Goal: Information Seeking & Learning: Compare options

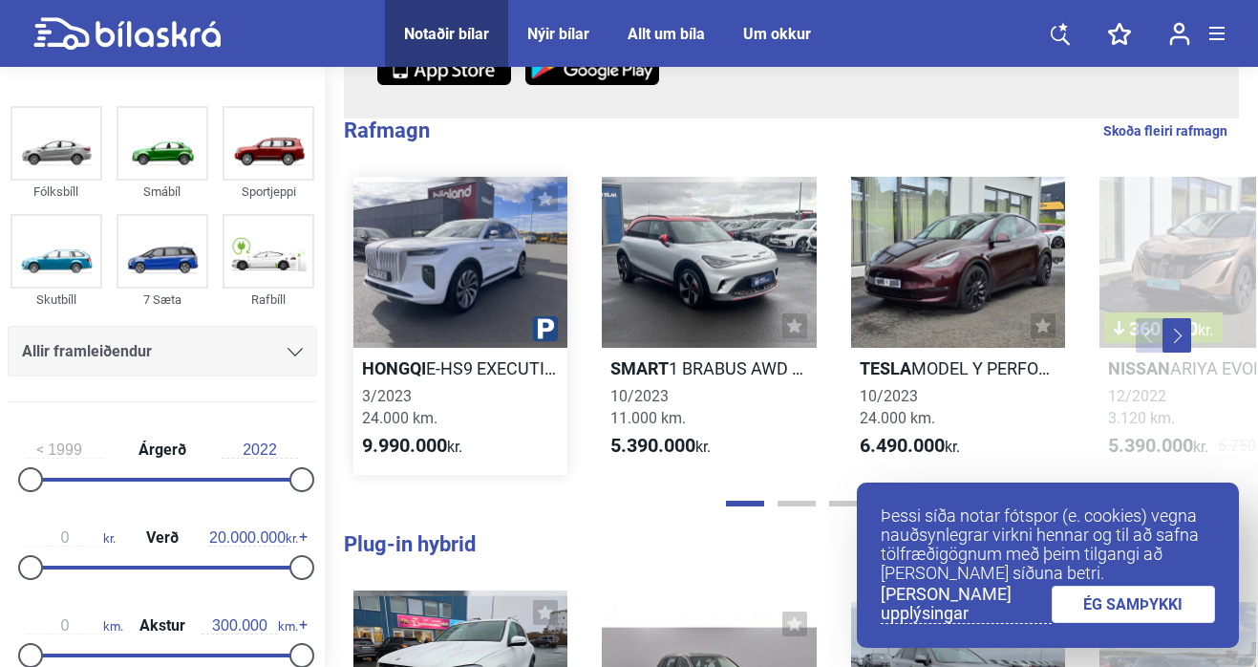
scroll to position [366, 0]
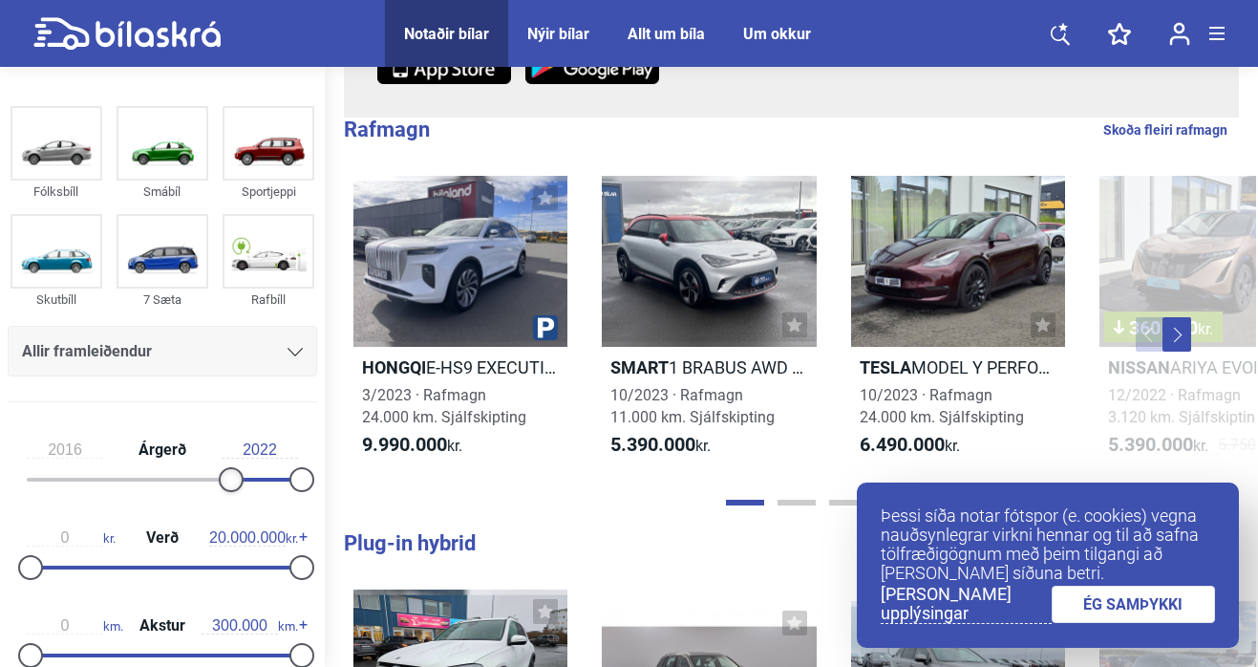
type input "2017"
drag, startPoint x: 32, startPoint y: 478, endPoint x: 233, endPoint y: 482, distance: 201.6
click at [233, 482] on div at bounding box center [242, 479] width 25 height 25
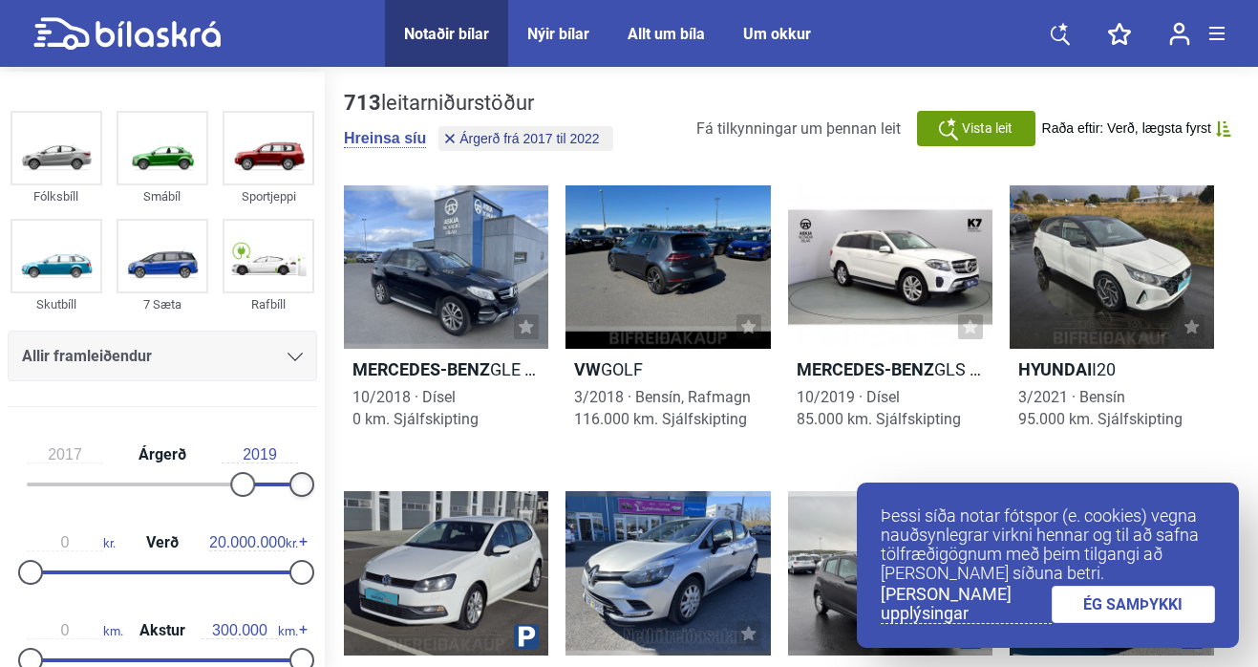
type input "2018"
drag, startPoint x: 295, startPoint y: 486, endPoint x: 227, endPoint y: 480, distance: 68.2
click at [227, 482] on div at bounding box center [162, 484] width 271 height 4
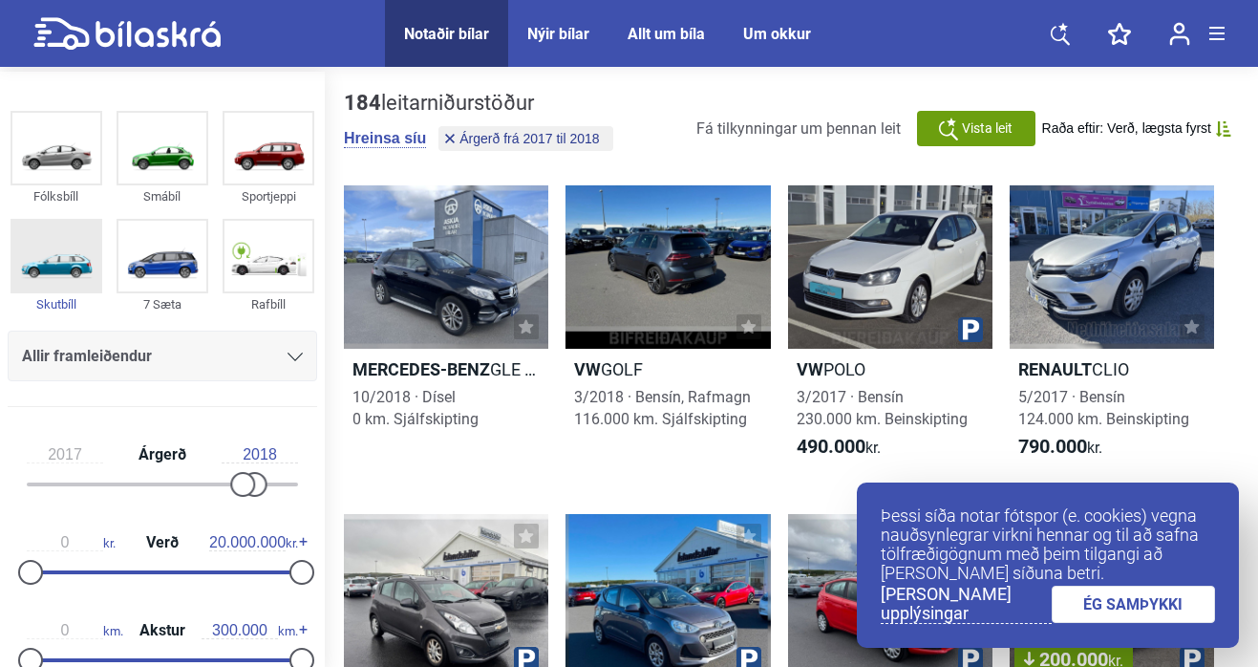
click at [62, 272] on img at bounding box center [56, 256] width 88 height 71
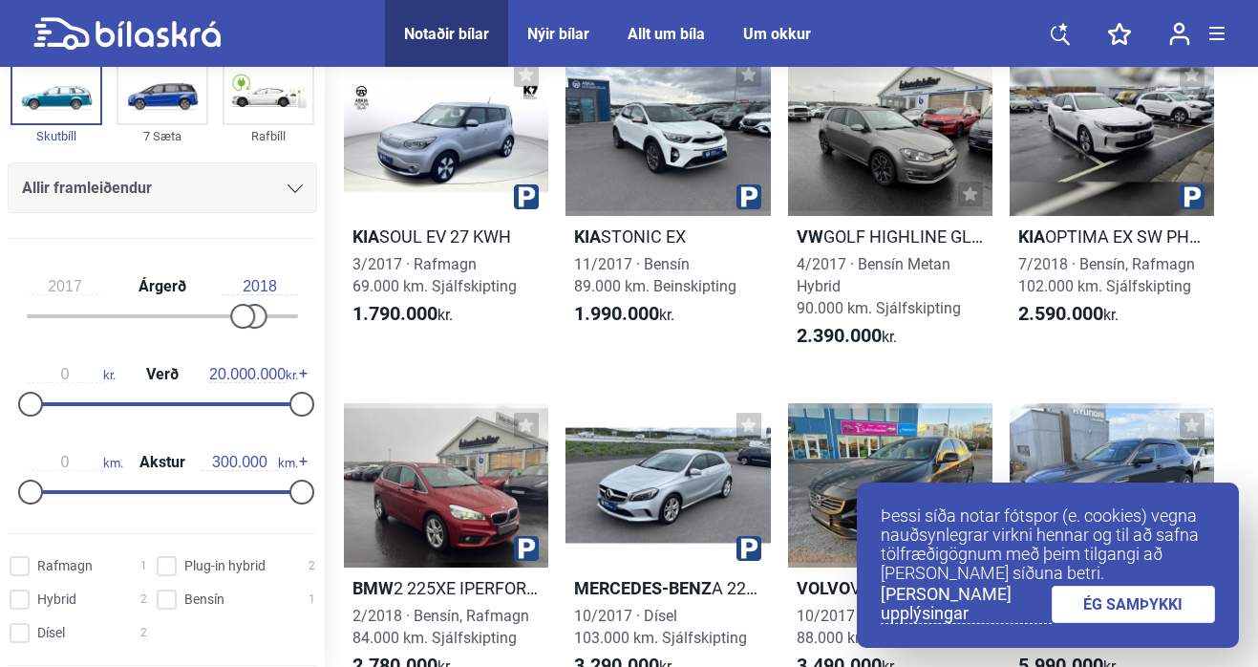
scroll to position [164, 0]
type input "70.000"
drag, startPoint x: 295, startPoint y: 496, endPoint x: 95, endPoint y: 485, distance: 200.9
click at [95, 485] on div at bounding box center [93, 491] width 25 height 25
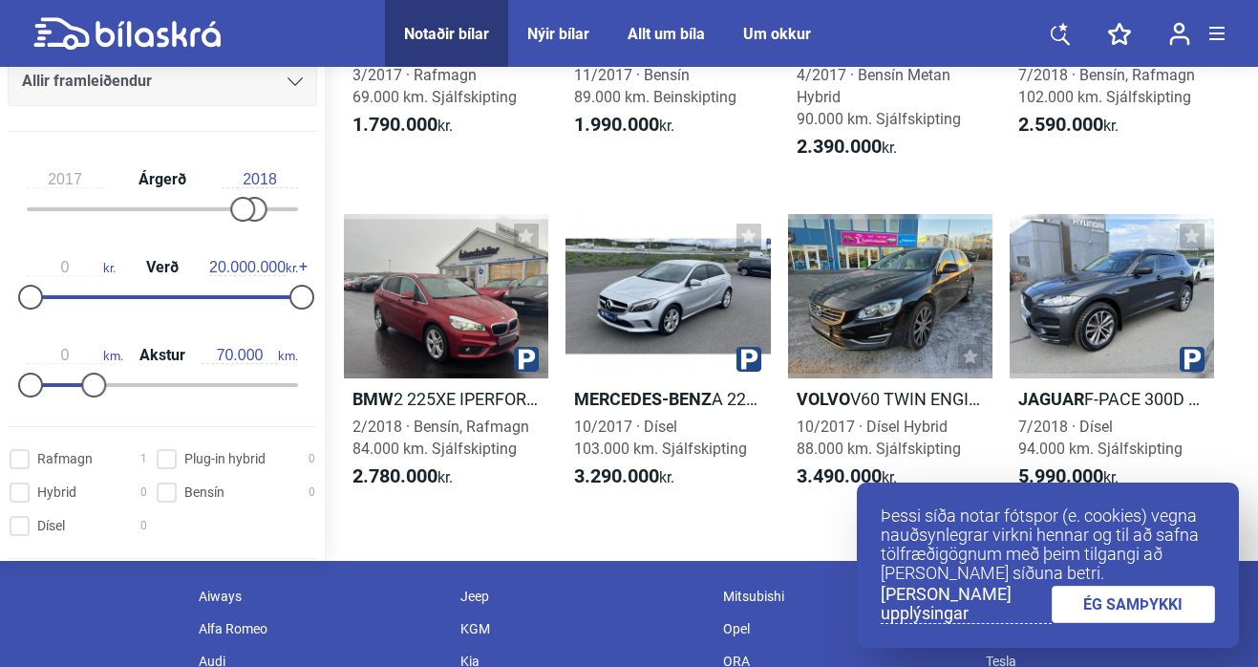
scroll to position [365, 0]
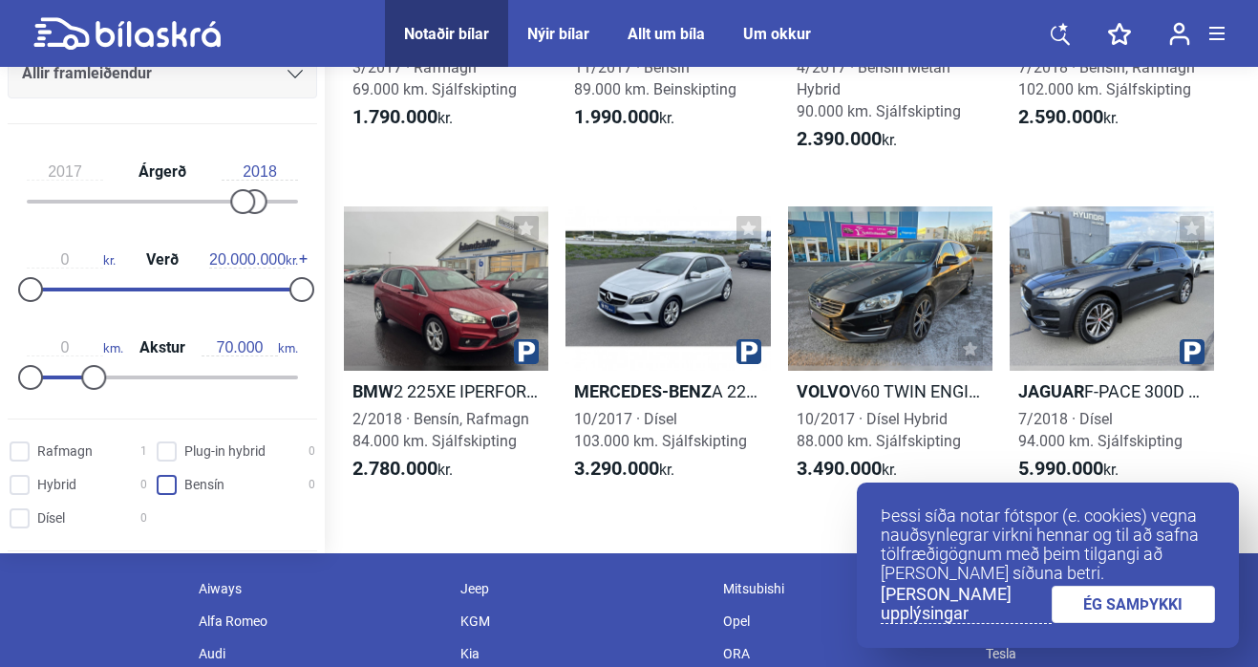
click at [161, 485] on input "Bensín 0" at bounding box center [239, 486] width 159 height 20
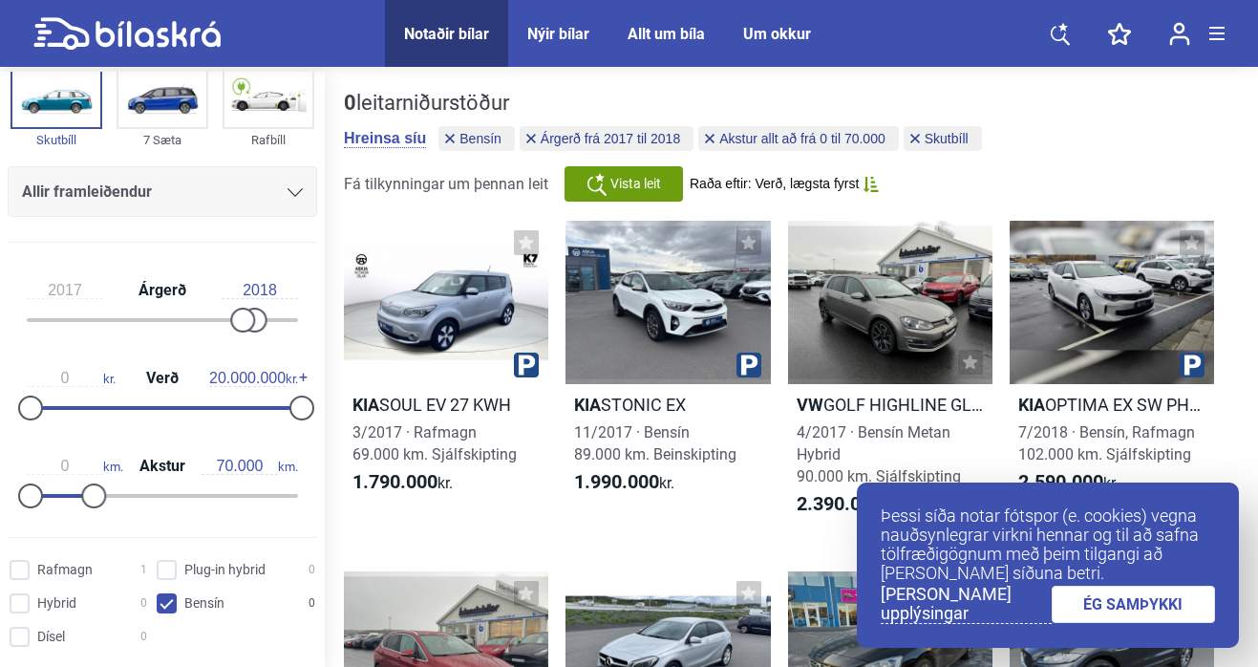
click at [1143, 608] on link "ÉG SAMÞYKKI" at bounding box center [1134, 604] width 164 height 37
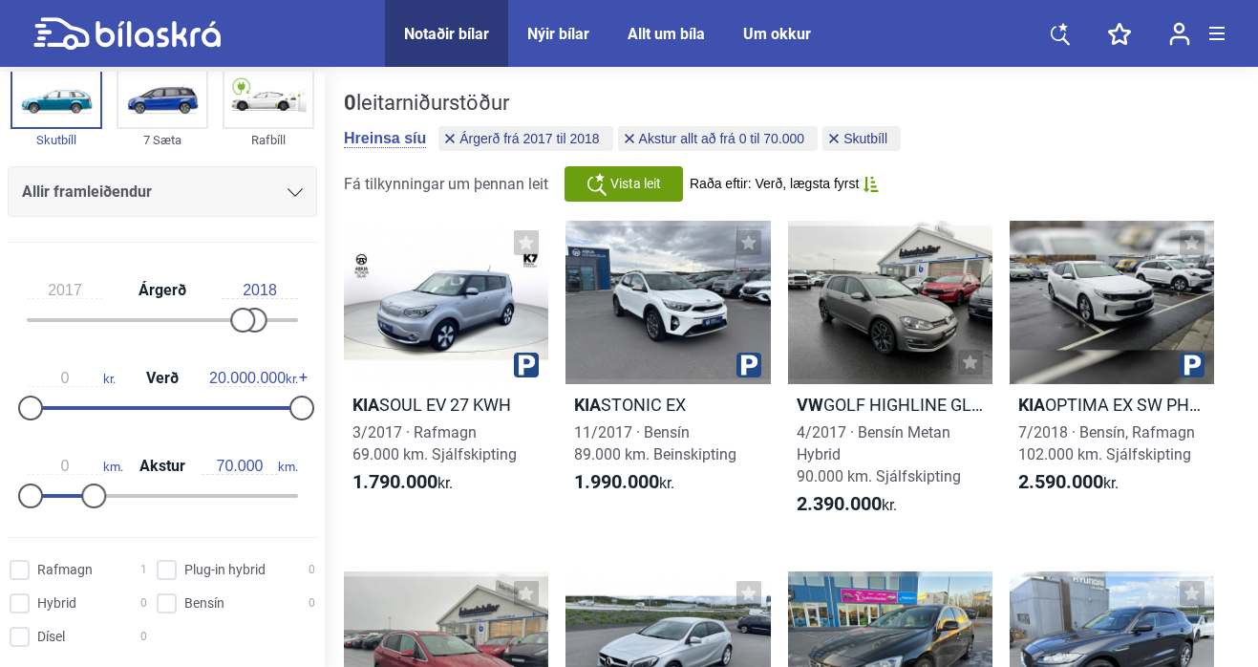
checkbox input "false"
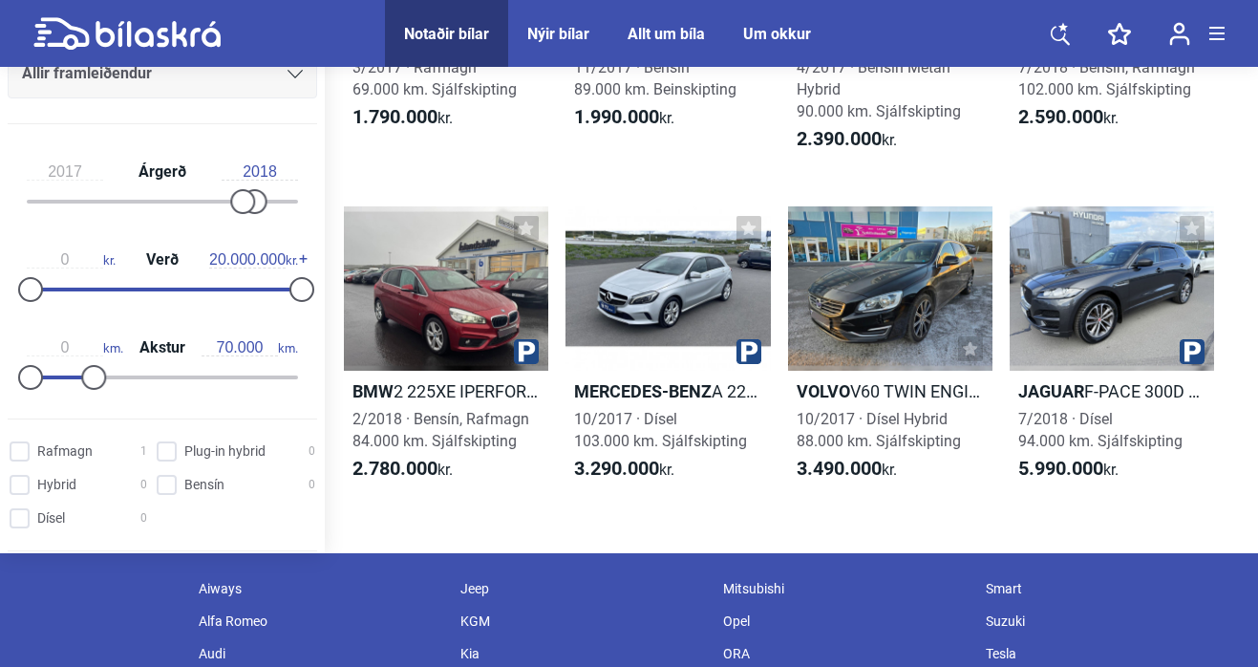
type input "300.000"
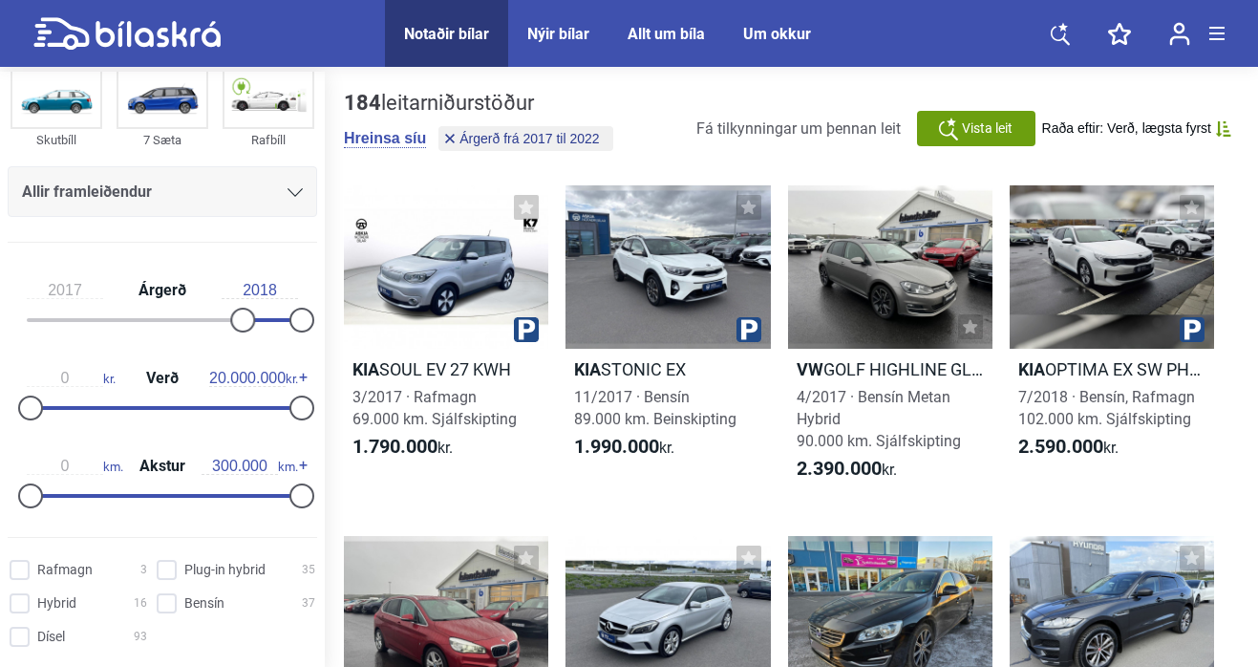
type input "2022"
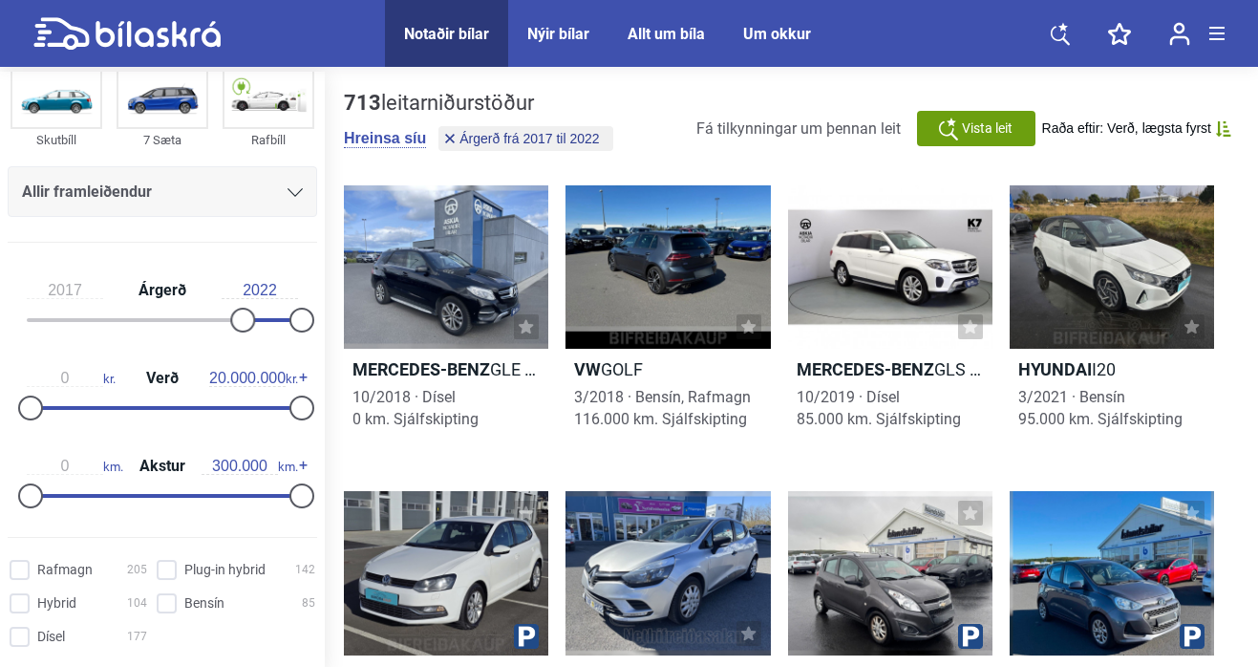
type input "1999"
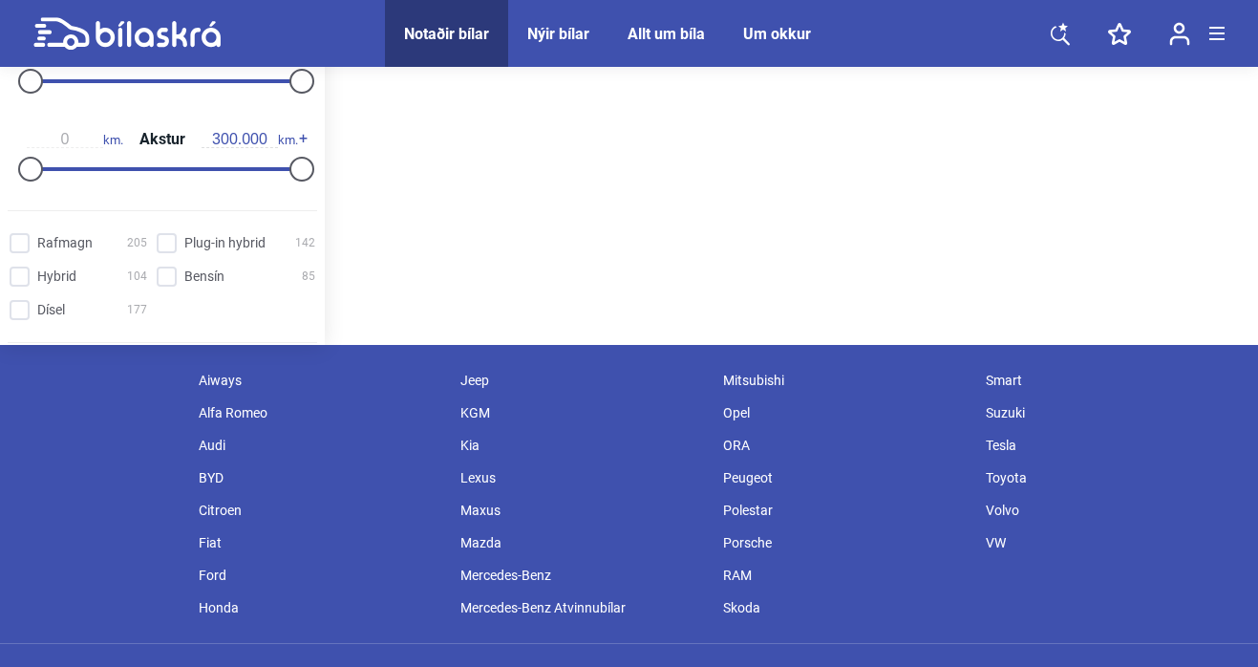
scroll to position [366, 0]
